Goal: Information Seeking & Learning: Learn about a topic

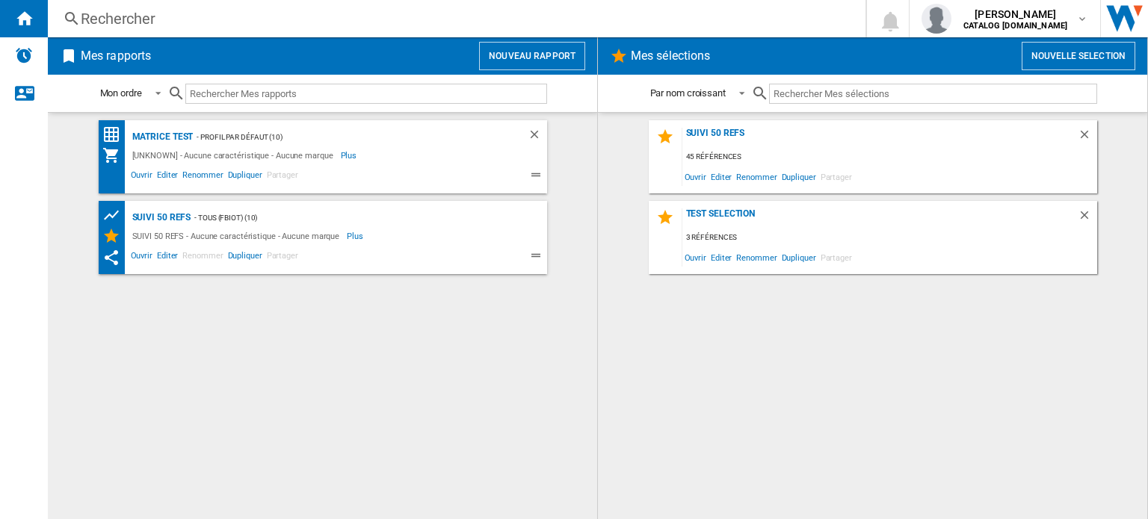
click at [132, 14] on div "Rechercher" at bounding box center [454, 18] width 746 height 21
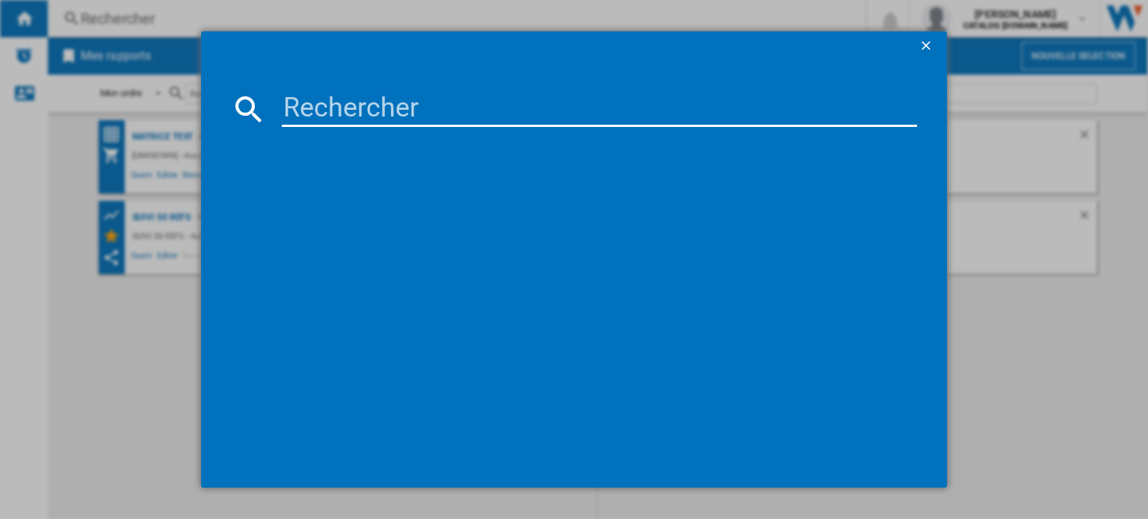
click at [324, 99] on input at bounding box center [599, 109] width 635 height 36
type input "moulinex mega"
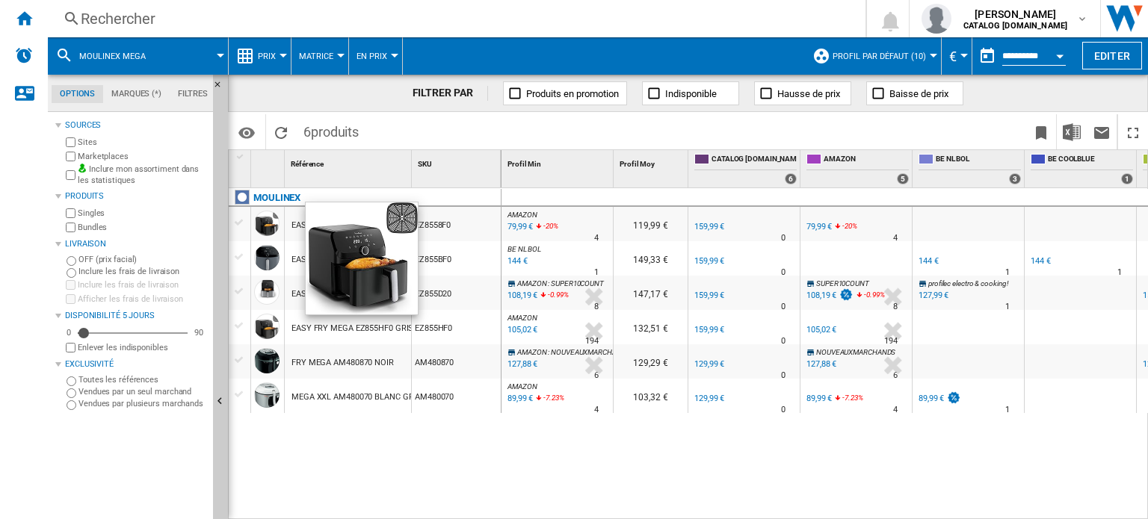
click at [273, 220] on div at bounding box center [266, 223] width 25 height 25
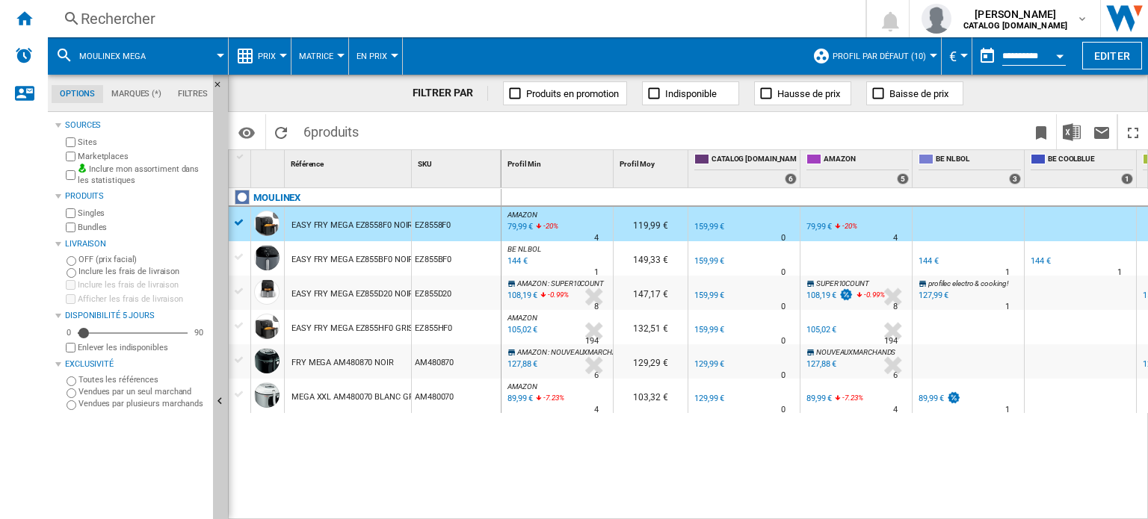
click at [386, 223] on div "EASY FRY MEGA EZ8558F0 NOIR" at bounding box center [351, 225] width 121 height 34
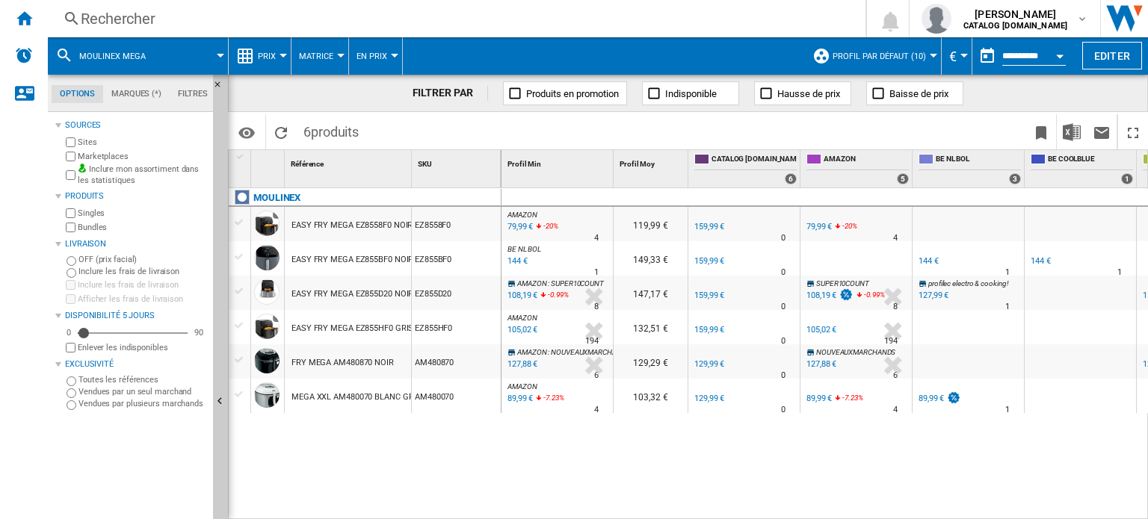
click at [386, 223] on div "EASY FRY MEGA EZ8558F0 NOIR" at bounding box center [351, 225] width 121 height 34
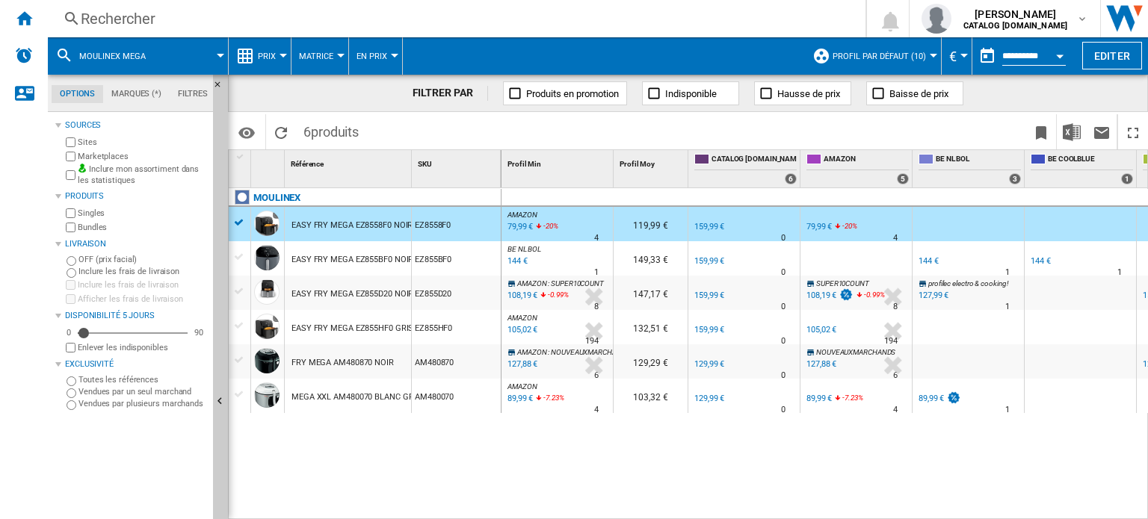
click at [281, 58] on button "Prix" at bounding box center [270, 55] width 25 height 37
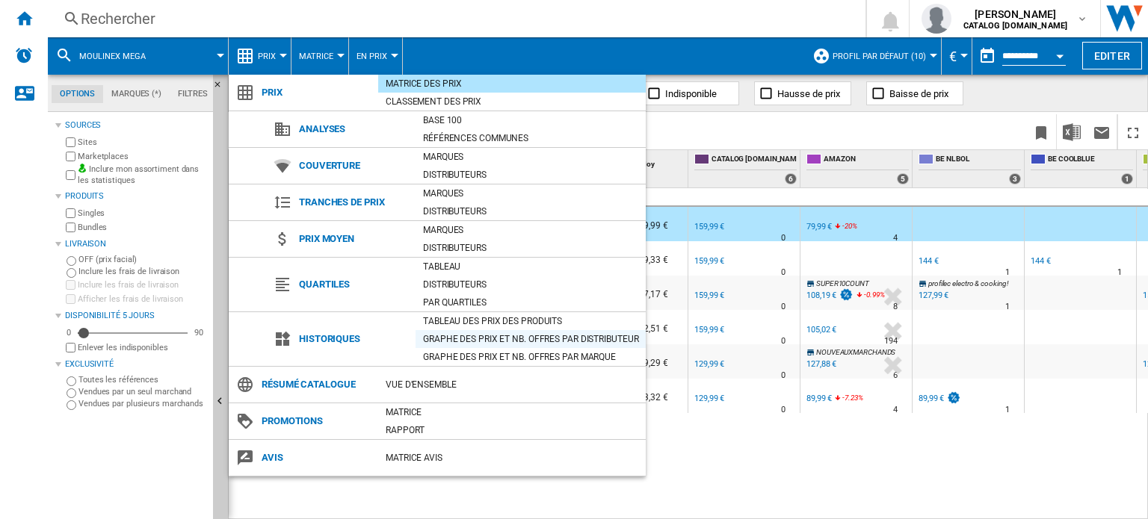
click at [469, 341] on div "Graphe des prix et nb. offres par distributeur" at bounding box center [530, 339] width 230 height 15
